Goal: Complete application form

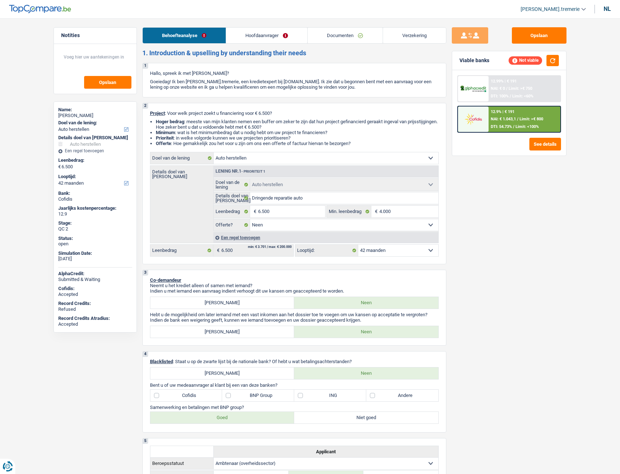
select select "carRepair"
select select "42"
select select "carRepair"
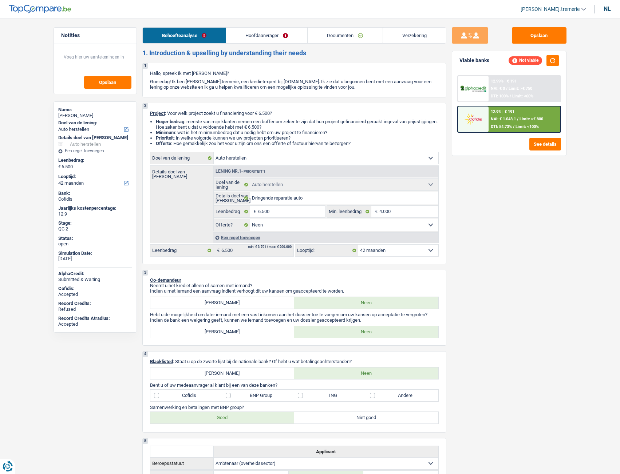
select select "false"
select select "42"
select select "publicEmployee"
select select "netSalary"
select select "mealVouchers"
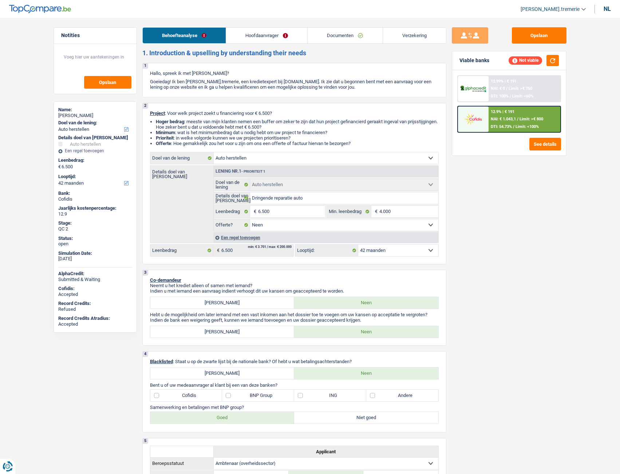
select select "rents"
select select "personalLoan"
select select "homeFurnishingOrRelocation"
select select "84"
select select "cardOrCredit"
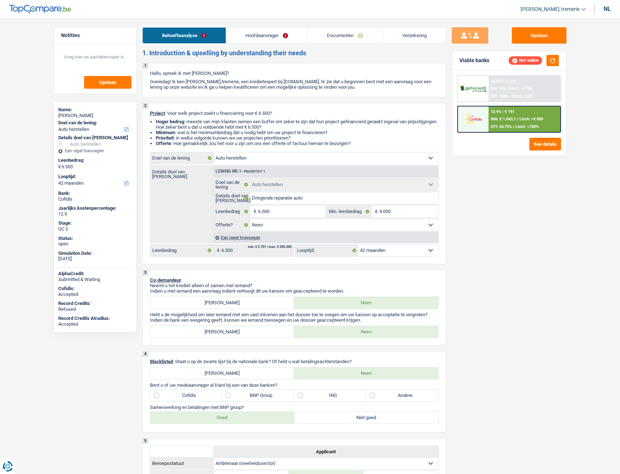
select select "carRepair"
select select "false"
select select "42"
click at [504, 118] on span "NAI: € 1.043,1" at bounding box center [502, 119] width 25 height 5
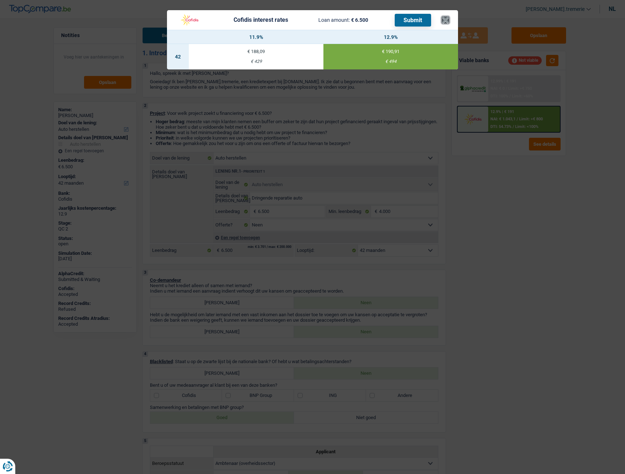
click at [446, 19] on button "×" at bounding box center [446, 19] width 8 height 7
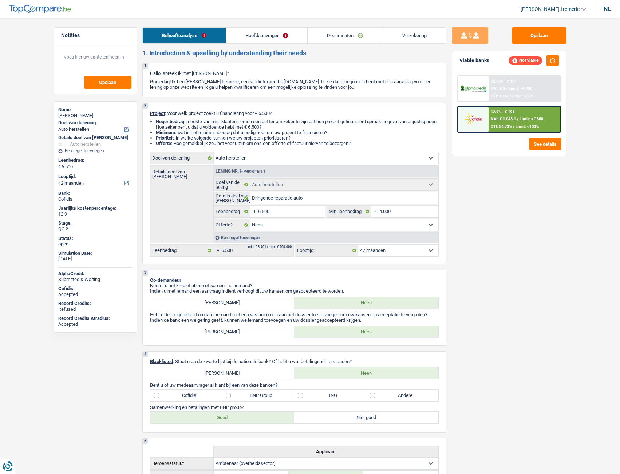
click at [321, 35] on link "Documenten" at bounding box center [344, 36] width 75 height 16
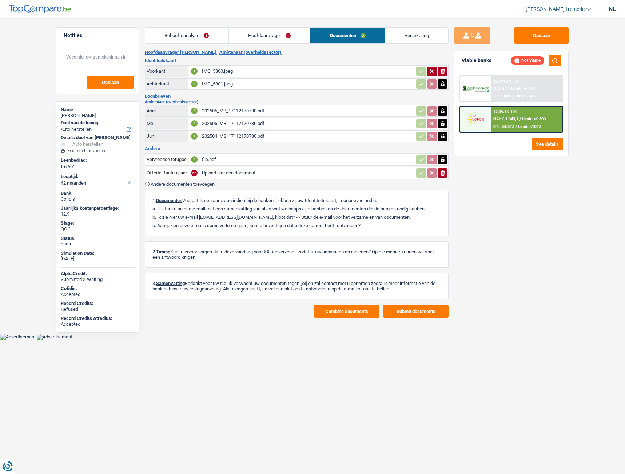
click at [244, 138] on div "202504_MB_17112170730.pdf" at bounding box center [308, 136] width 212 height 11
click at [229, 121] on div "202506_MB_17112170730.pdf" at bounding box center [308, 123] width 212 height 11
click at [245, 110] on div "202505_MB_17112170730.pdf" at bounding box center [308, 111] width 212 height 11
click at [210, 124] on div "202506_MB_17112170730.pdf" at bounding box center [308, 123] width 212 height 11
click at [283, 33] on link "Hoofdaanvrager" at bounding box center [269, 36] width 81 height 16
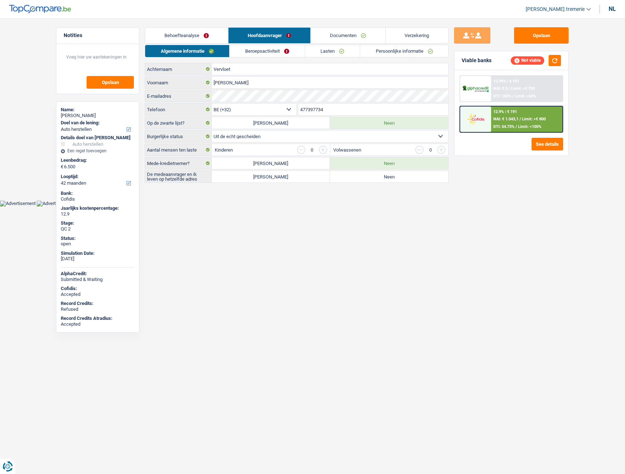
click at [340, 52] on link "Lasten" at bounding box center [332, 51] width 55 height 12
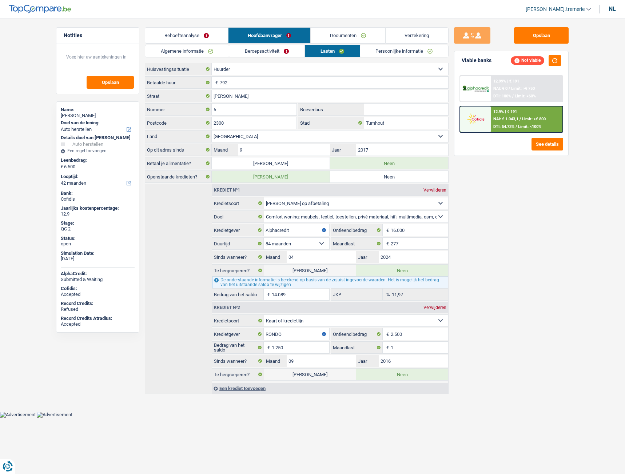
click at [408, 56] on link "Persoonlijke informatie" at bounding box center [404, 51] width 88 height 12
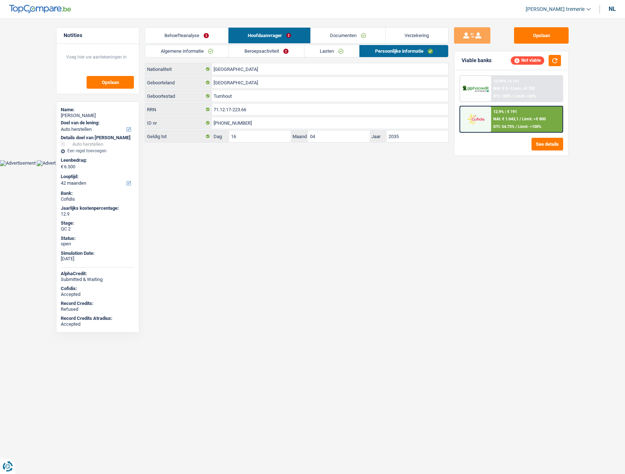
click at [409, 57] on li "Persoonlijke informatie" at bounding box center [404, 51] width 90 height 13
click at [506, 122] on span "NAI: € 1.043,1" at bounding box center [505, 119] width 25 height 5
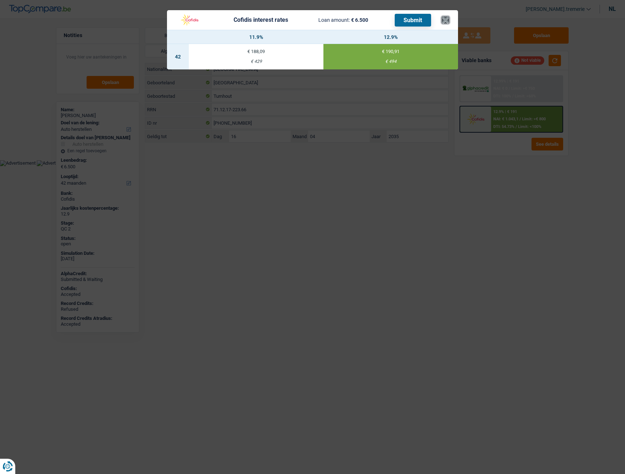
click at [446, 21] on button "×" at bounding box center [446, 19] width 8 height 7
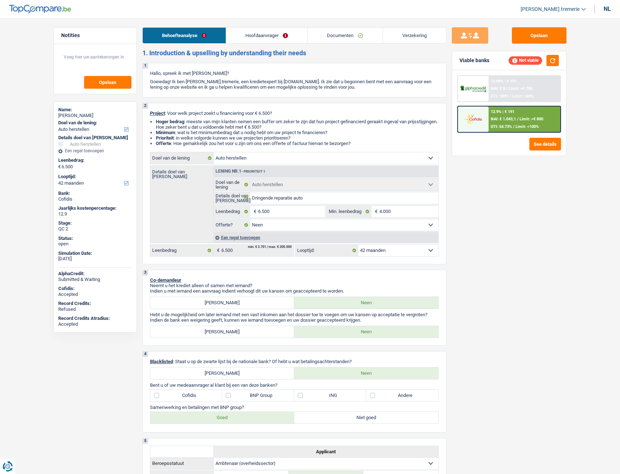
select select "carRepair"
select select "42"
select select "carRepair"
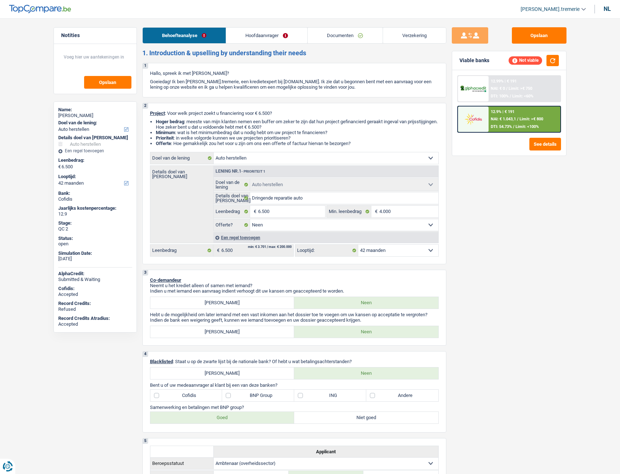
select select "false"
select select "42"
select select "publicEmployee"
select select "netSalary"
select select "mealVouchers"
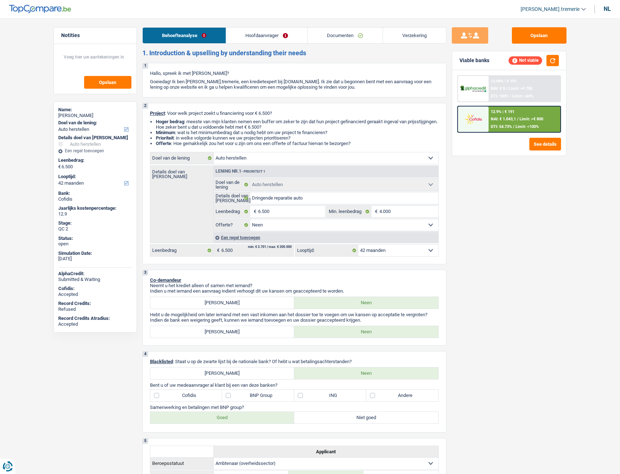
select select "rents"
select select "personalLoan"
select select "homeFurnishingOrRelocation"
select select "84"
select select "cardOrCredit"
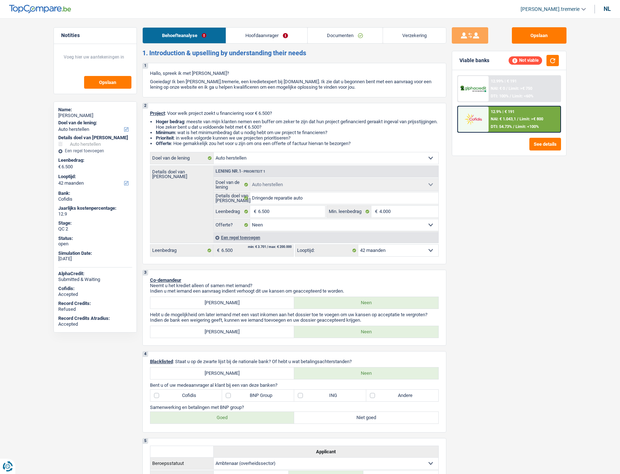
select select "carRepair"
select select "false"
select select "42"
click at [339, 38] on link "Documenten" at bounding box center [344, 36] width 75 height 16
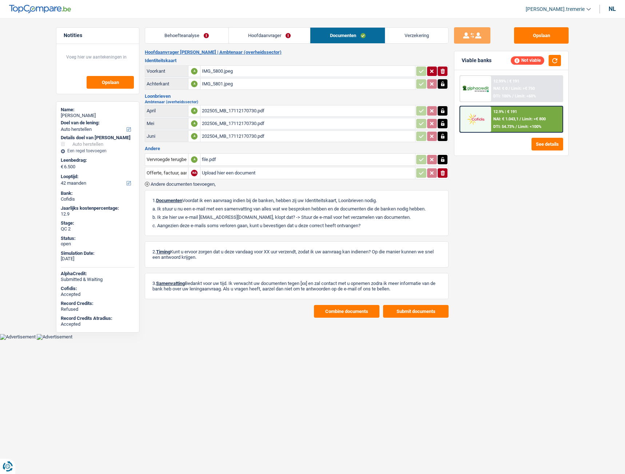
click at [252, 40] on link "Hoofdaanvrager" at bounding box center [269, 36] width 81 height 16
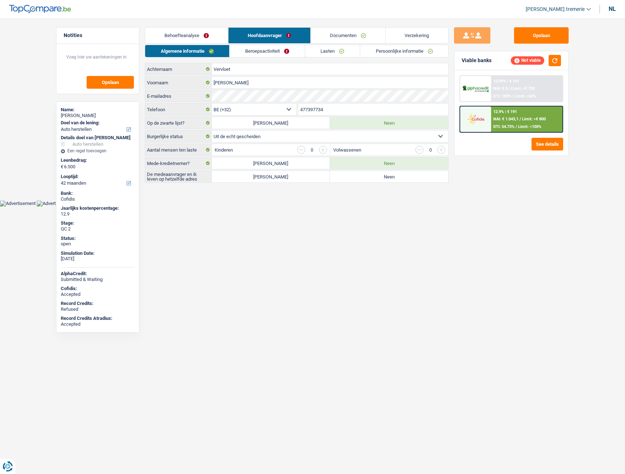
click at [343, 48] on link "Lasten" at bounding box center [332, 51] width 55 height 12
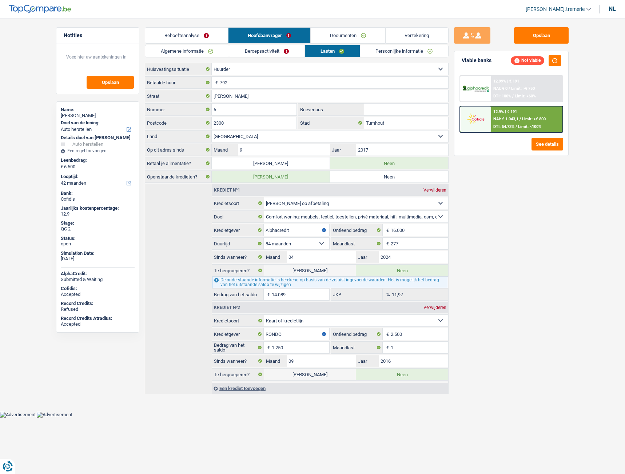
click at [399, 54] on link "Persoonlijke informatie" at bounding box center [404, 51] width 88 height 12
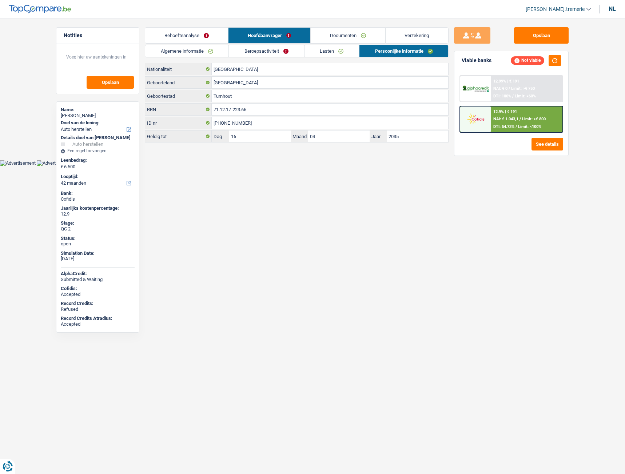
click at [488, 128] on div at bounding box center [475, 119] width 31 height 25
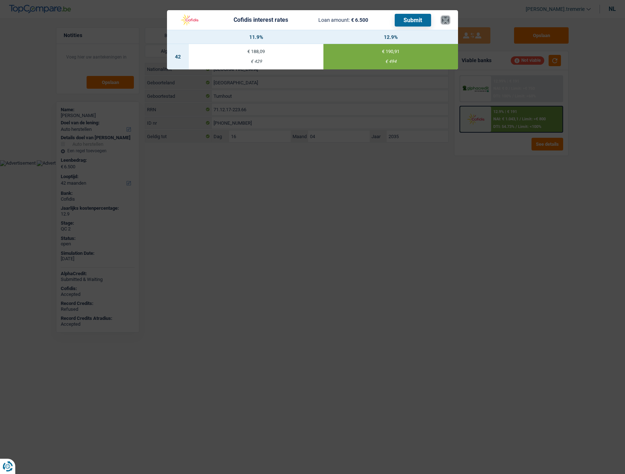
click at [447, 19] on button "×" at bounding box center [446, 19] width 8 height 7
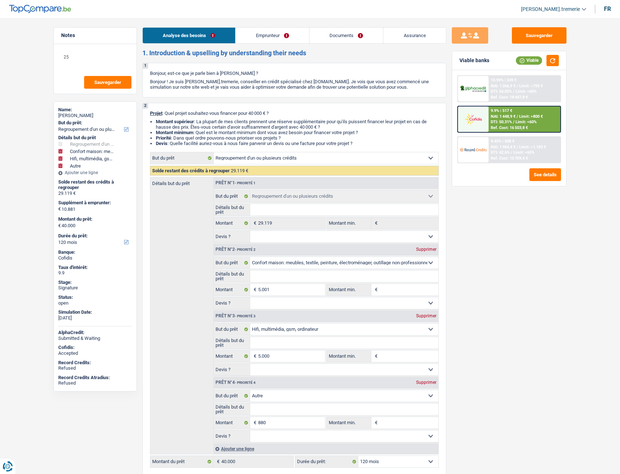
select select "refinancing"
select select "household"
select select "tech"
select select "other"
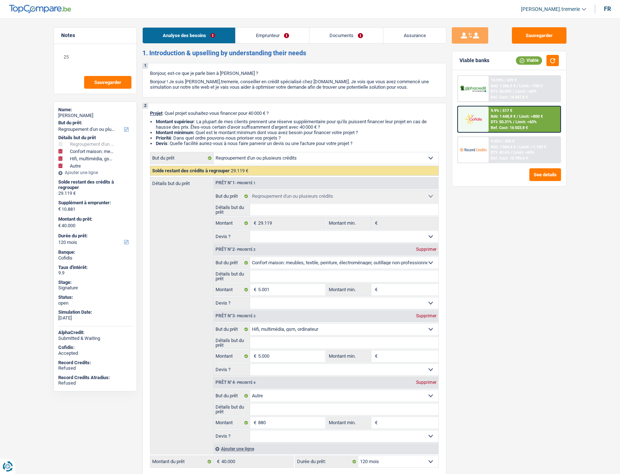
select select "120"
select select "refinancing"
select select "household"
select select "tech"
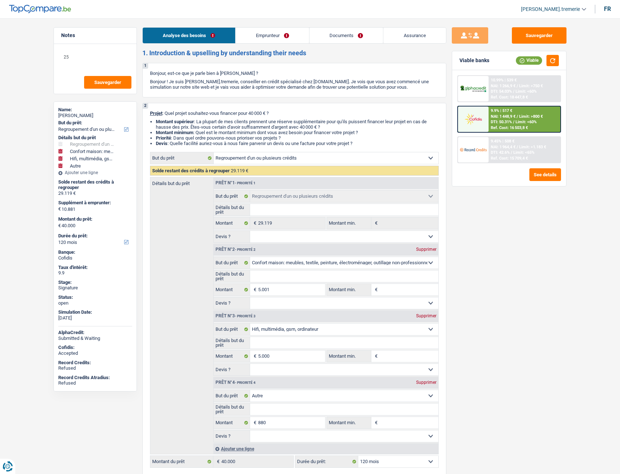
select select "other"
select select "120"
select select "privateEmployee"
select select "netSalary"
select select "mealVouchers"
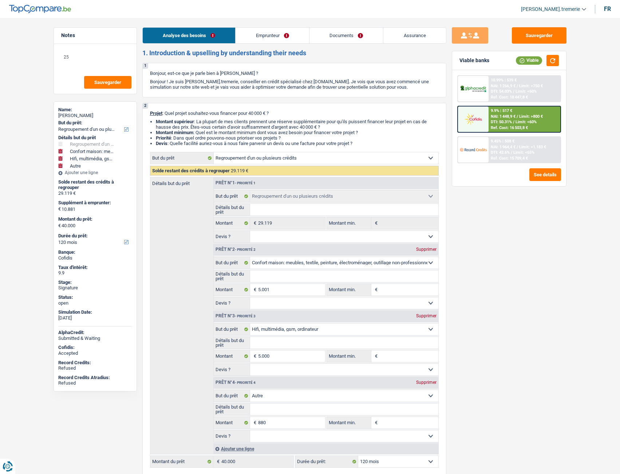
select select "familyAllowances"
select select "rents"
select select "personalLoan"
select select "other"
select select "120"
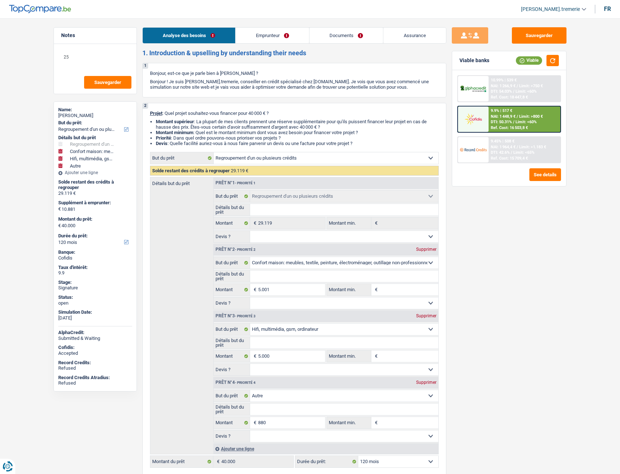
select select "refinancing"
select select "household"
select select "tech"
select select "other"
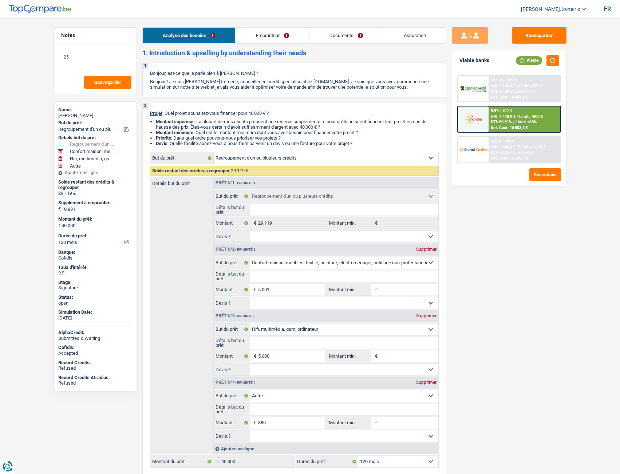
select select "120"
click at [553, 13] on link "[PERSON_NAME].tremerie" at bounding box center [550, 9] width 71 height 12
click at [540, 62] on button "SO" at bounding box center [536, 66] width 65 height 15
select select "privateEmployee"
select select "netSalary"
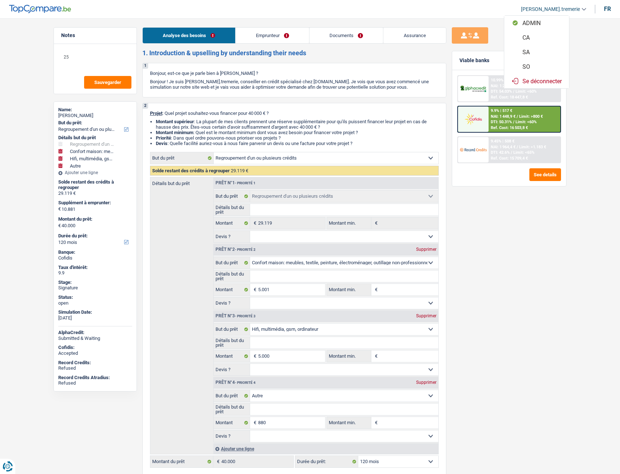
select select "mealVouchers"
select select "familyAllowances"
select select "BE"
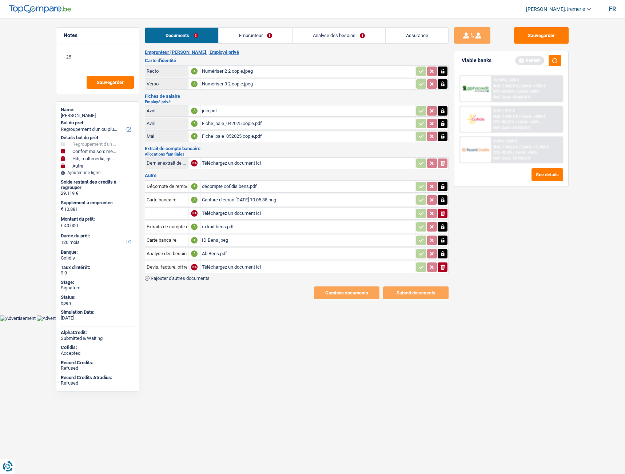
click at [265, 37] on link "Emprunteur" at bounding box center [255, 36] width 73 height 16
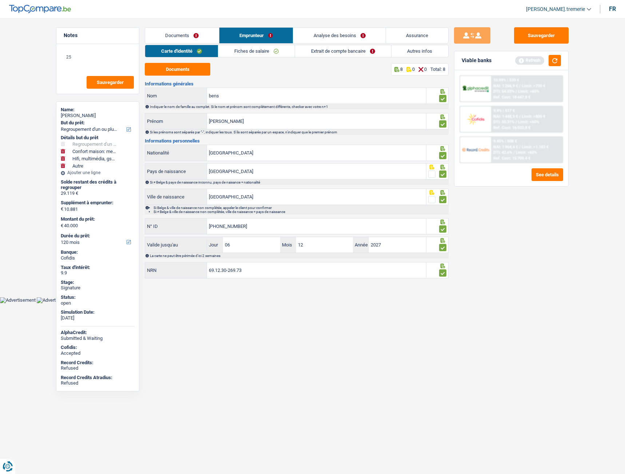
click at [358, 55] on link "Extrait de compte bancaire" at bounding box center [343, 51] width 96 height 12
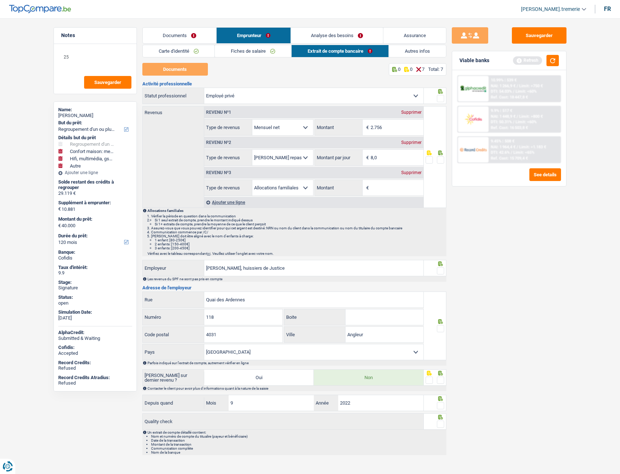
click at [441, 98] on span at bounding box center [440, 98] width 7 height 7
click at [0, 0] on input "radio" at bounding box center [0, 0] width 0 height 0
click at [442, 160] on span at bounding box center [440, 159] width 7 height 7
click at [0, 0] on input "radio" at bounding box center [0, 0] width 0 height 0
click at [440, 270] on span at bounding box center [440, 270] width 7 height 7
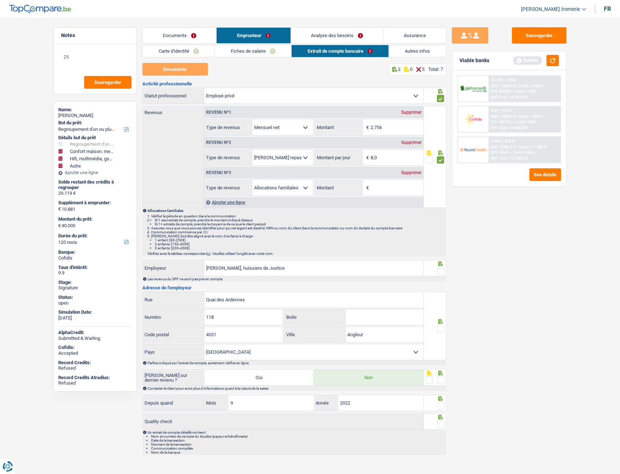
click at [0, 0] on input "radio" at bounding box center [0, 0] width 0 height 0
click at [439, 331] on span at bounding box center [440, 328] width 7 height 7
click at [0, 0] on input "radio" at bounding box center [0, 0] width 0 height 0
click at [441, 379] on span at bounding box center [440, 380] width 7 height 7
click at [0, 0] on input "radio" at bounding box center [0, 0] width 0 height 0
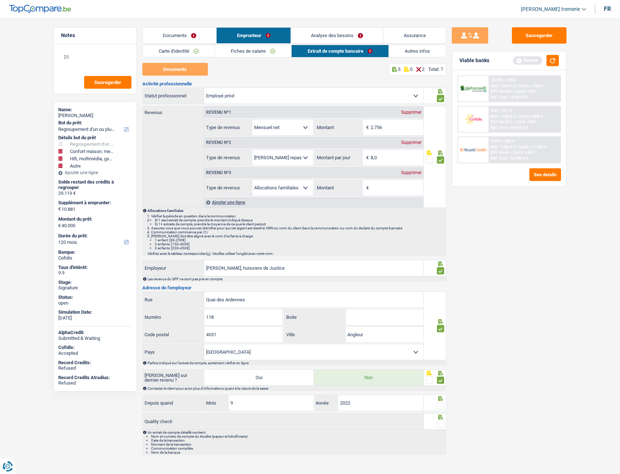
click at [442, 405] on span at bounding box center [440, 405] width 7 height 7
click at [0, 0] on input "radio" at bounding box center [0, 0] width 0 height 0
click at [439, 423] on span at bounding box center [440, 424] width 7 height 7
click at [0, 0] on input "radio" at bounding box center [0, 0] width 0 height 0
click at [409, 54] on link "Autres infos" at bounding box center [417, 51] width 57 height 12
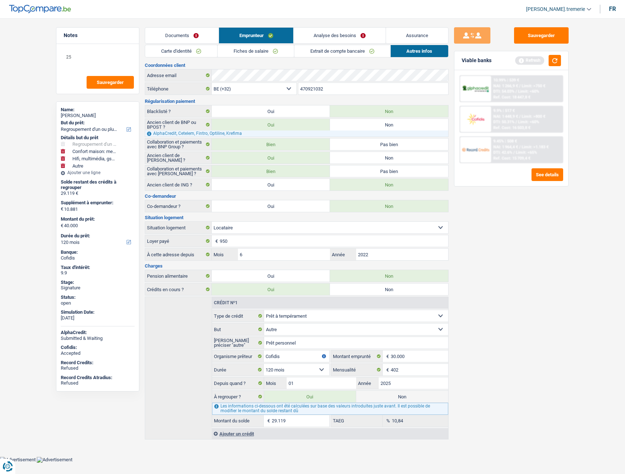
click at [353, 33] on link "Analyse des besoins" at bounding box center [340, 36] width 92 height 16
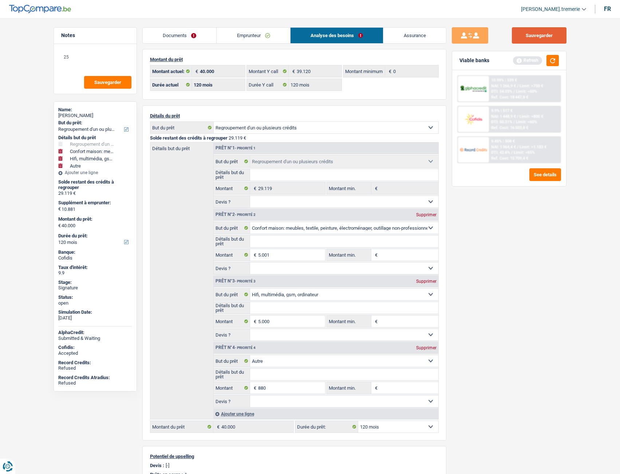
click at [542, 30] on button "Sauvegarder" at bounding box center [539, 35] width 55 height 16
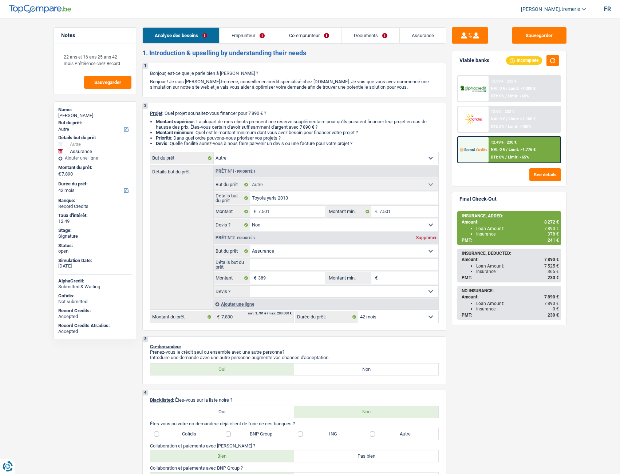
select select "other"
select select "insurance"
select select "42"
select select "other"
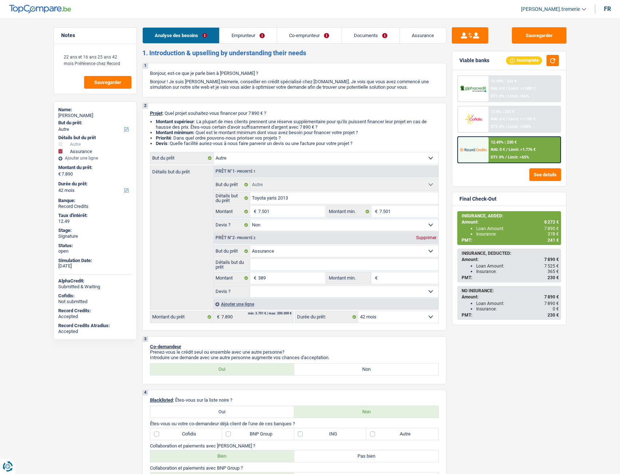
select select "other"
select select "false"
select select "insurance"
select select "42"
select select "publicEmployee"
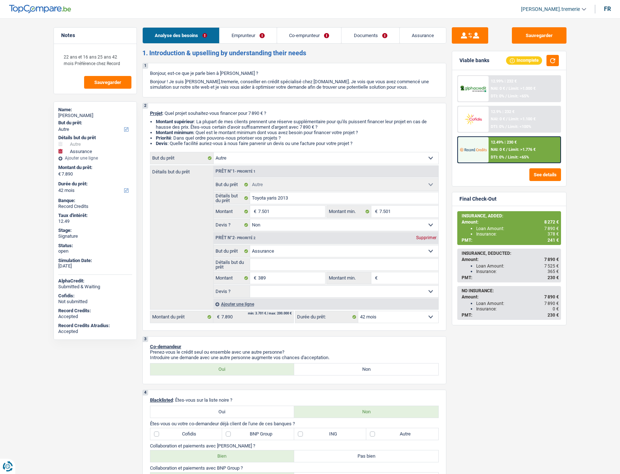
select select "publicEmployee"
select select "netSalary"
select select "mealVouchers"
select select "familyAllowances"
select select "netSalary"
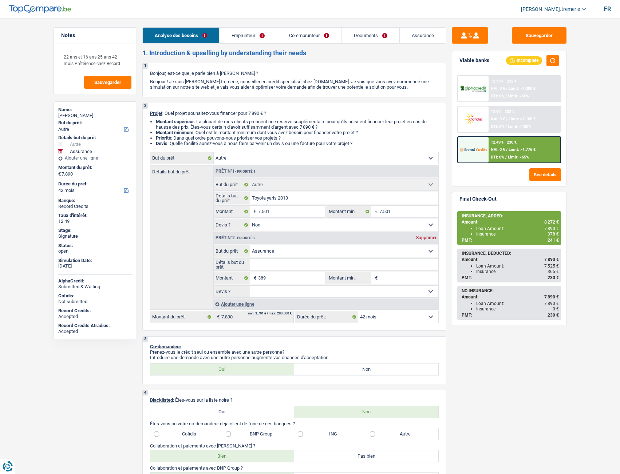
select select "mealVouchers"
select select "familyAllowances"
select select "ownerWithMortgage"
select select "mortgage"
select select "240"
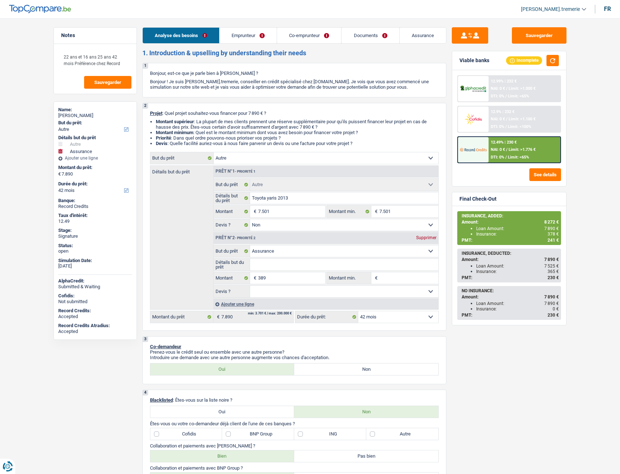
select select "other"
select select "false"
select select "insurance"
select select "42"
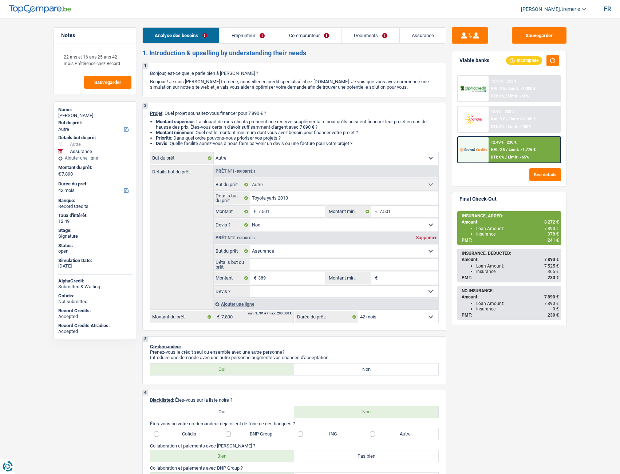
click at [409, 40] on link "Assurance" at bounding box center [422, 36] width 46 height 16
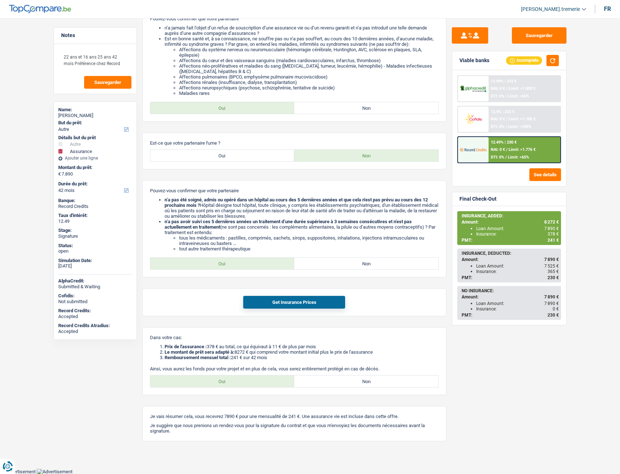
scroll to position [420, 0]
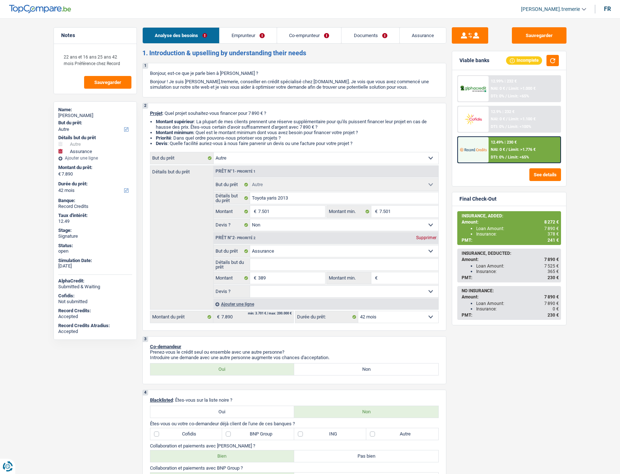
select select "other"
select select "insurance"
select select "42"
select select "other"
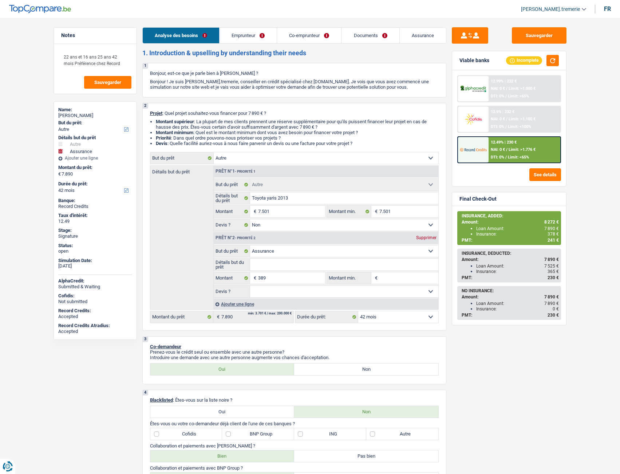
select select "other"
select select "false"
select select "insurance"
select select "42"
select select "publicEmployee"
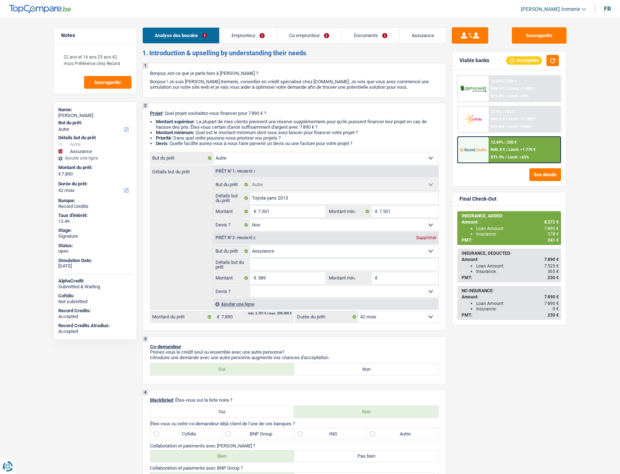
select select "publicEmployee"
select select "netSalary"
select select "mealVouchers"
select select "familyAllowances"
select select "netSalary"
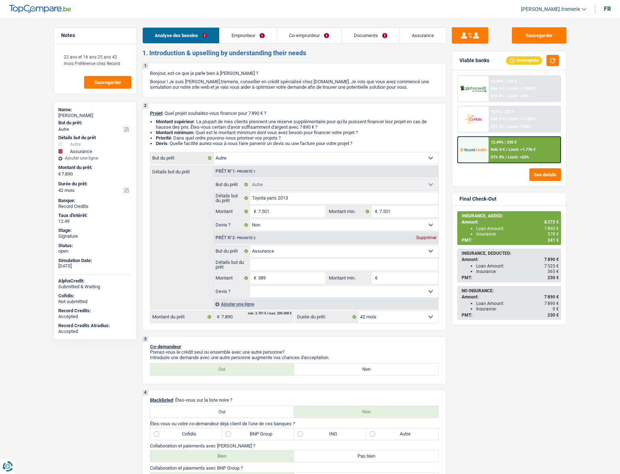
select select "mealVouchers"
select select "familyAllowances"
select select "ownerWithMortgage"
select select "mortgage"
select select "240"
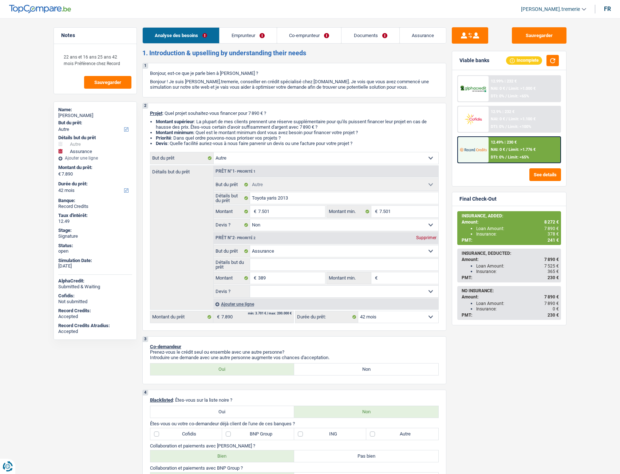
select select "other"
select select "false"
select select "insurance"
select select "42"
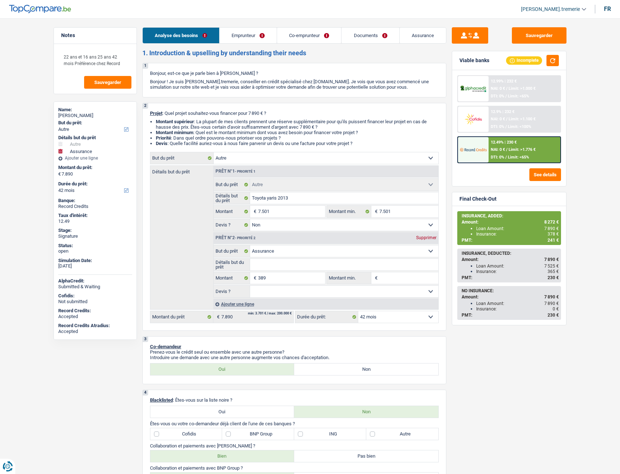
click at [369, 36] on link "Documents" at bounding box center [369, 36] width 57 height 16
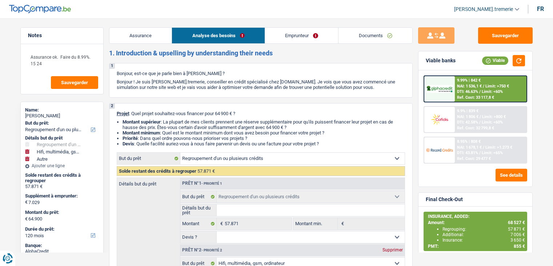
select select "refinancing"
select select "tech"
select select "other"
select select "120"
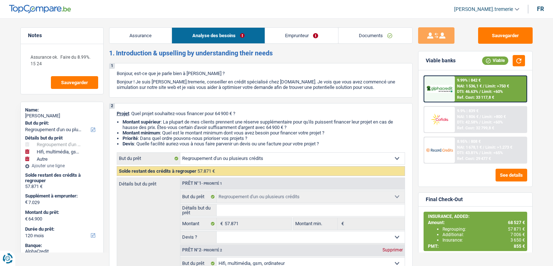
select select "refinancing"
select select "tech"
select select "yes"
select select "other"
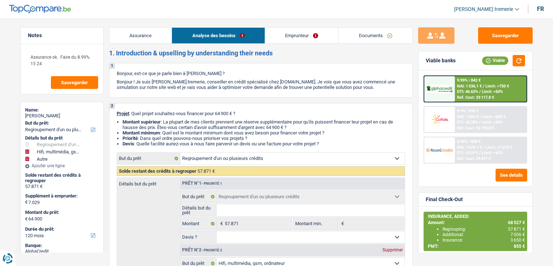
select select "120"
select select "worker"
select select "familyAllowances"
select select "netSalary"
select select "mealVouchers"
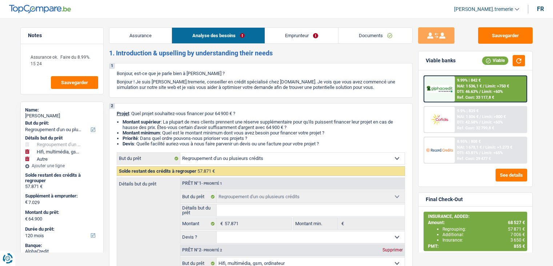
select select "rents"
select select "personalLoan"
select select "homeFurnishingOrRelocation"
select select "120"
select select "carLoan"
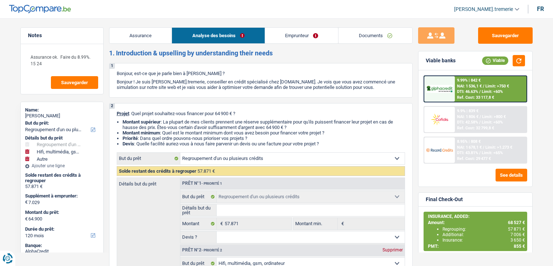
select select "60"
select select "refinancing"
select select "tech"
select select "yes"
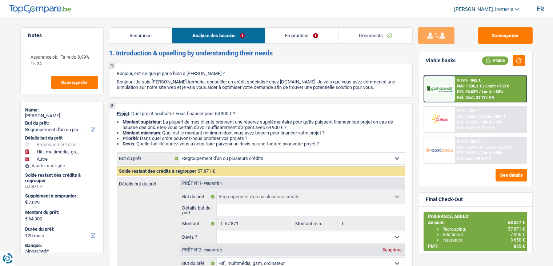
select select "other"
select select "120"
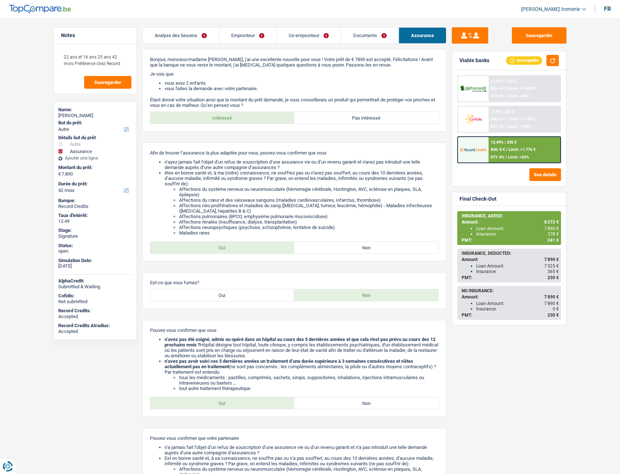
select select "other"
select select "insurance"
select select "42"
